Goal: Information Seeking & Learning: Learn about a topic

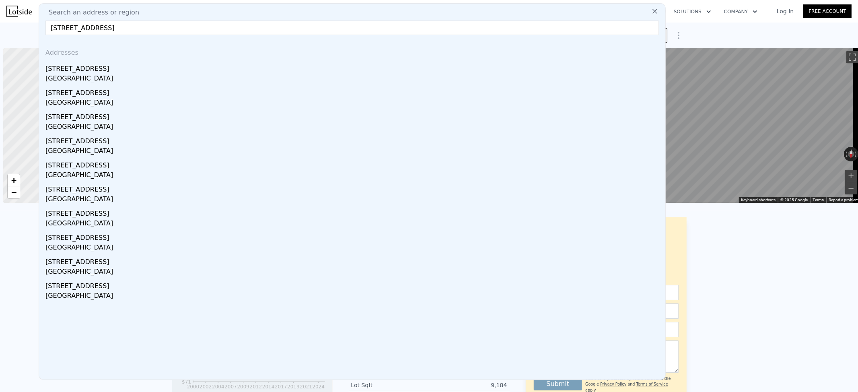
scroll to position [0, 3]
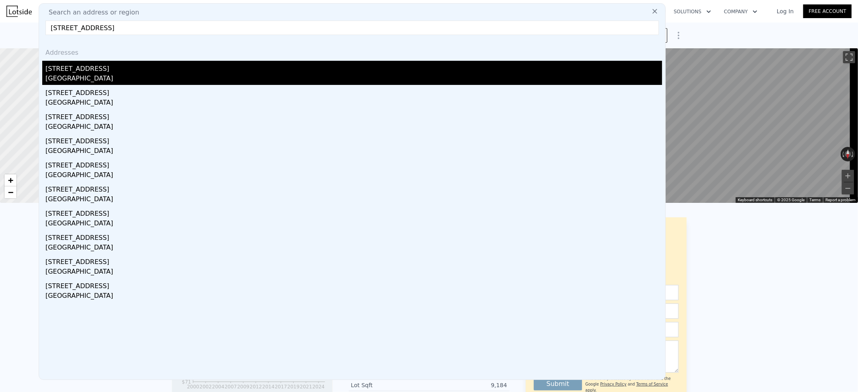
type input "[STREET_ADDRESS]"
click at [134, 78] on div "[GEOGRAPHIC_DATA]" at bounding box center [353, 79] width 617 height 11
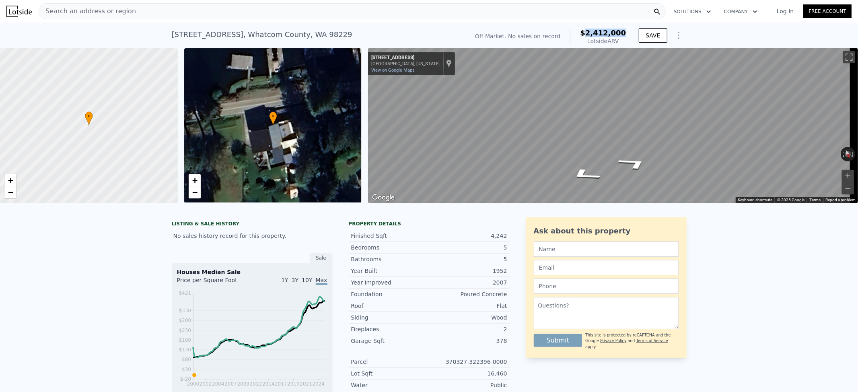
drag, startPoint x: 623, startPoint y: 33, endPoint x: 616, endPoint y: 35, distance: 7.0
click at [591, 33] on span "$2,412,000" at bounding box center [603, 33] width 46 height 8
copy span "2,412,000"
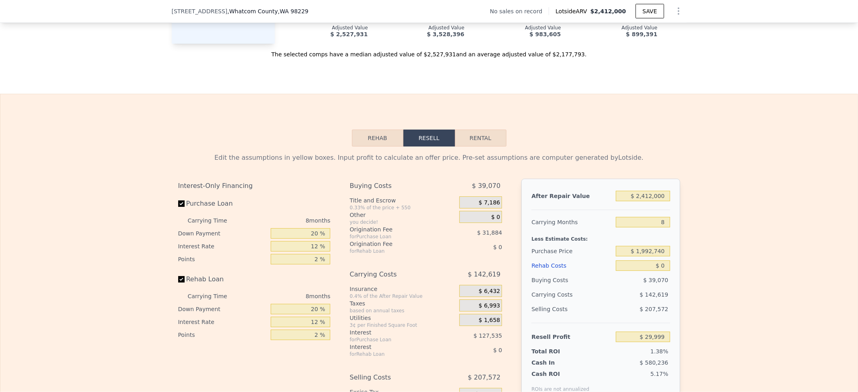
scroll to position [1071, 0]
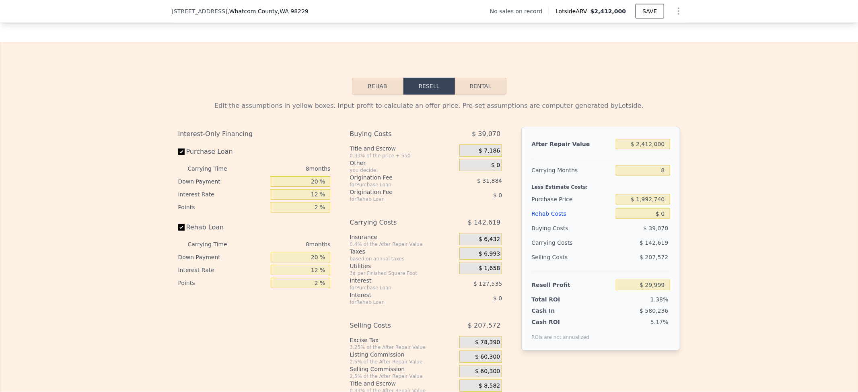
click at [373, 95] on button "Rehab" at bounding box center [378, 86] width 52 height 17
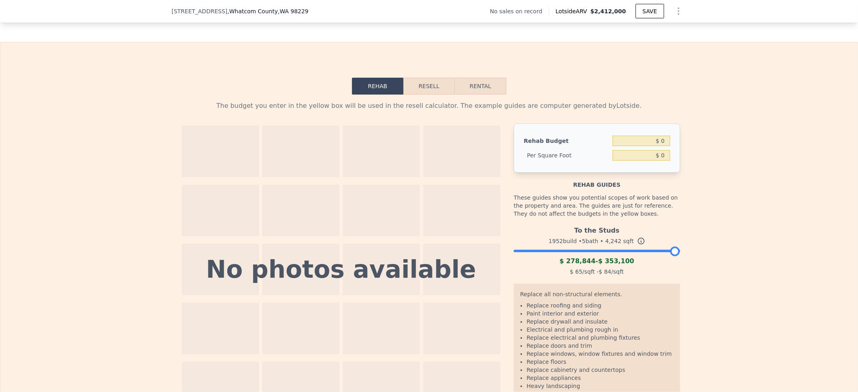
click at [612, 251] on div at bounding box center [597, 249] width 166 height 5
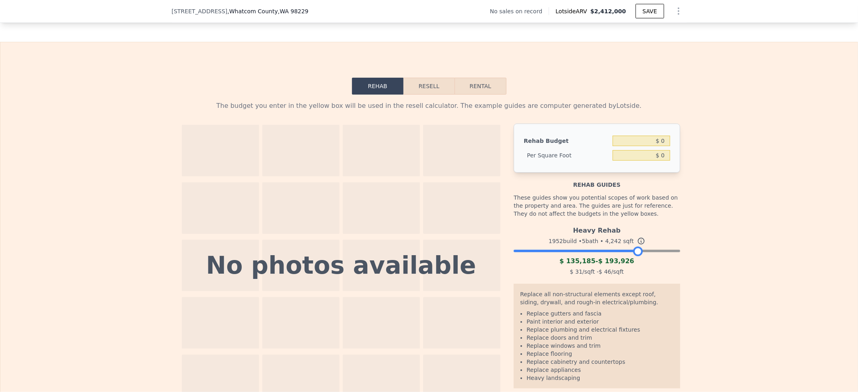
click at [634, 251] on div at bounding box center [597, 249] width 166 height 5
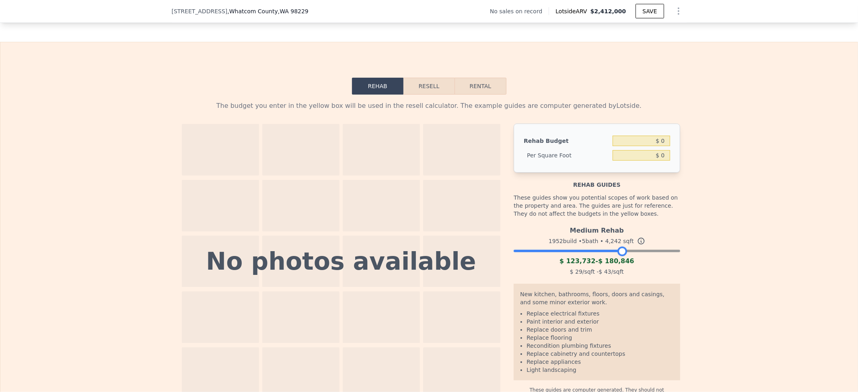
click at [619, 251] on div at bounding box center [597, 249] width 166 height 5
